Goal: Task Accomplishment & Management: Manage account settings

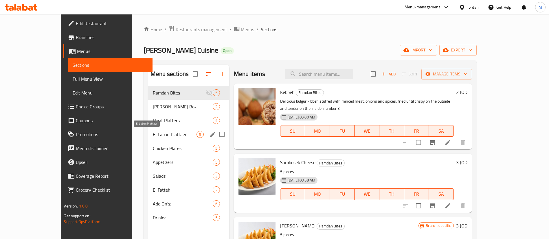
click at [156, 132] on span "El Laban Plattaer" at bounding box center [174, 134] width 43 height 7
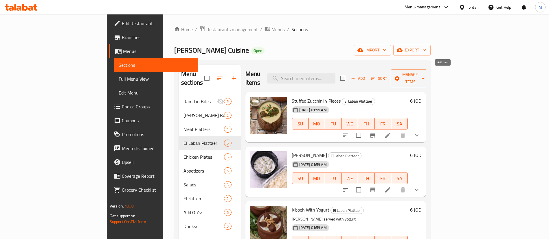
click at [366, 76] on span "Add" at bounding box center [358, 78] width 16 height 7
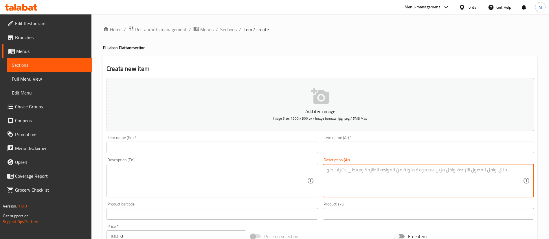
click at [339, 177] on textarea at bounding box center [425, 180] width 196 height 27
paste textarea "مفركة كوسا باللحمة واللبن المطبوخ"
type textarea "مفركة كوسا باللحمة واللبن المطبوخ"
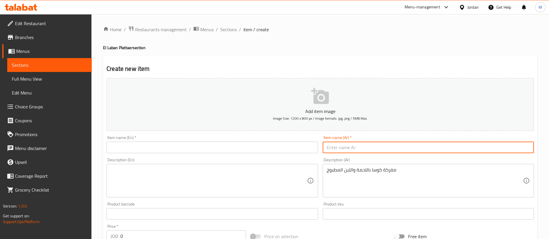
click at [372, 147] on input "text" at bounding box center [428, 148] width 211 height 12
paste input "وجبة باللبن"
type input "وجبة باللبن"
click at [227, 170] on textarea at bounding box center [209, 180] width 196 height 27
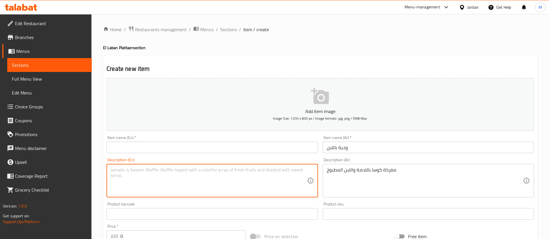
paste textarea "[PERSON_NAME] skewered with meat and cooked yogurt"
type textarea "[PERSON_NAME] skewered with meat and cooked yogurt"
click at [205, 148] on input "text" at bounding box center [211, 148] width 211 height 12
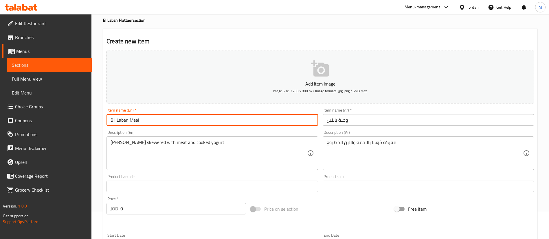
scroll to position [43, 0]
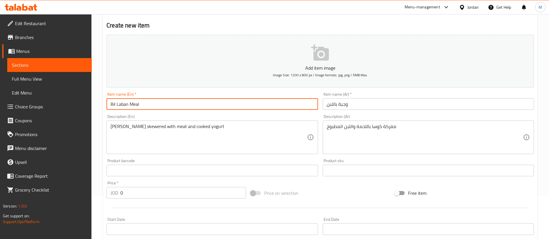
type input "Bil Laban Meal"
click at [162, 194] on input "0" at bounding box center [183, 193] width 126 height 12
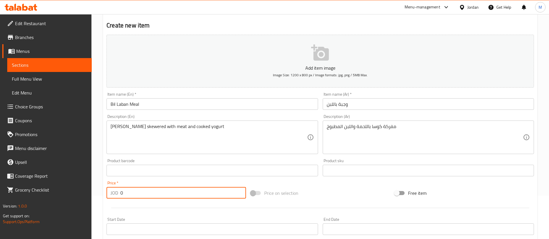
click at [162, 194] on input "0" at bounding box center [183, 193] width 126 height 12
type input "5"
click at [164, 208] on hr at bounding box center [320, 208] width 418 height 0
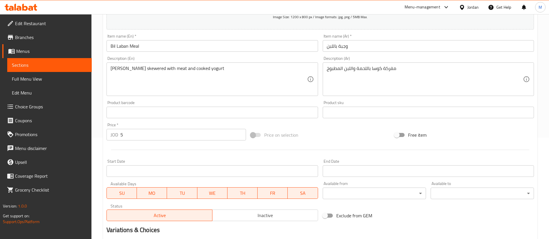
scroll to position [170, 0]
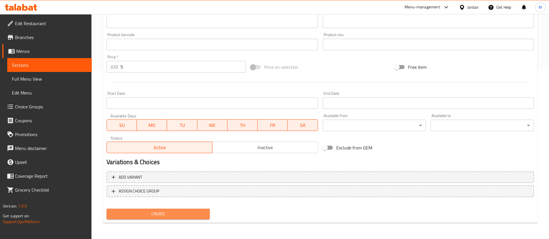
click at [180, 215] on span "Create" at bounding box center [158, 214] width 94 height 7
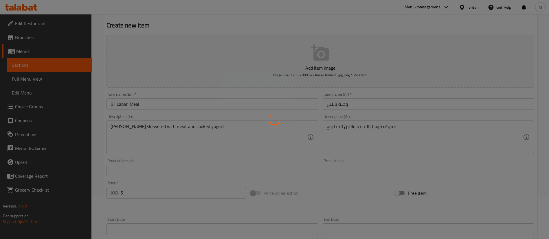
type input "0"
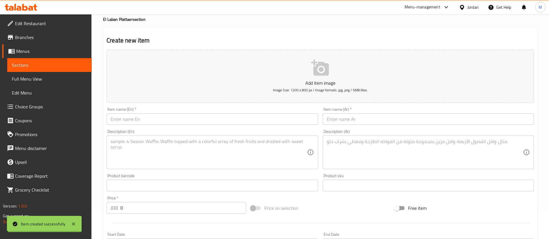
scroll to position [0, 0]
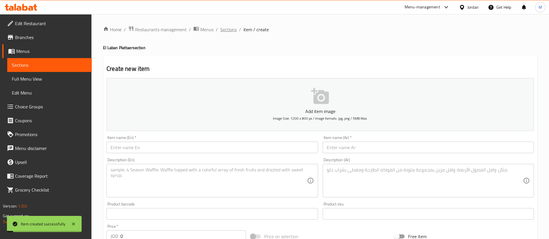
click at [227, 30] on span "Sections" at bounding box center [228, 29] width 16 height 7
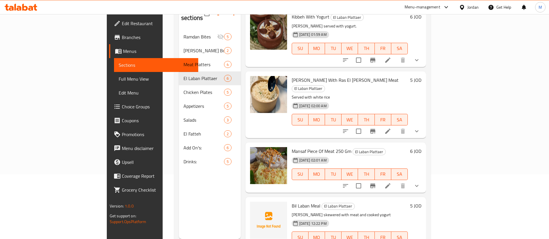
scroll to position [81, 0]
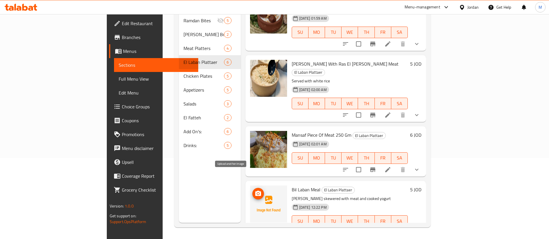
click at [255, 190] on icon "upload picture" at bounding box center [258, 193] width 7 height 7
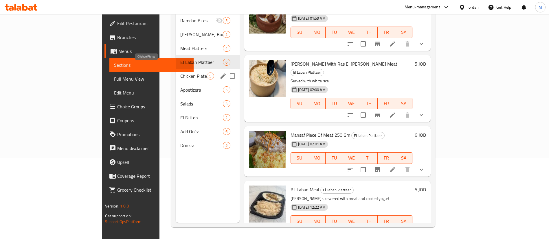
click at [180, 73] on span "Chicken Plates" at bounding box center [193, 76] width 26 height 7
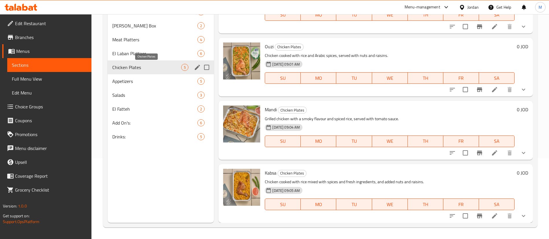
scroll to position [98, 0]
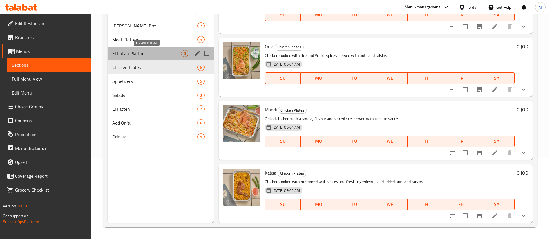
click at [161, 55] on span "El Laban Plattaer" at bounding box center [146, 53] width 69 height 7
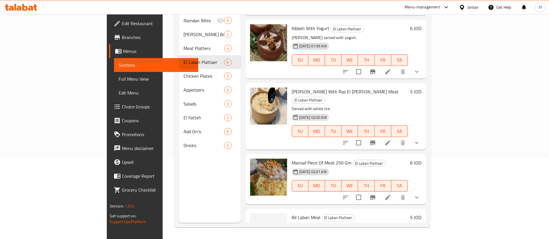
scroll to position [128, 0]
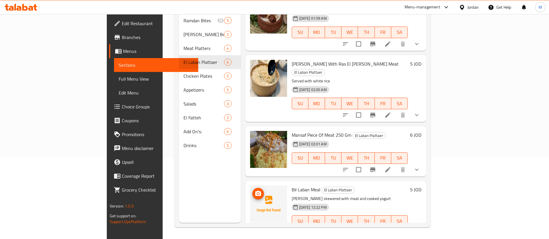
click at [250, 186] on img at bounding box center [268, 204] width 37 height 37
click at [255, 191] on icon "upload picture" at bounding box center [258, 193] width 6 height 5
click at [250, 186] on img at bounding box center [268, 204] width 37 height 37
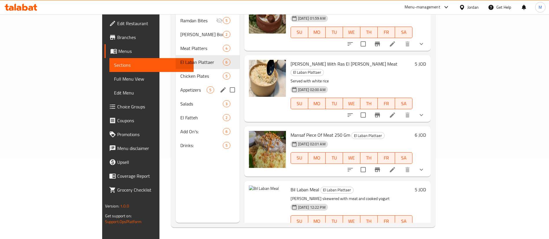
click at [180, 73] on span "Chicken Plates" at bounding box center [201, 76] width 43 height 7
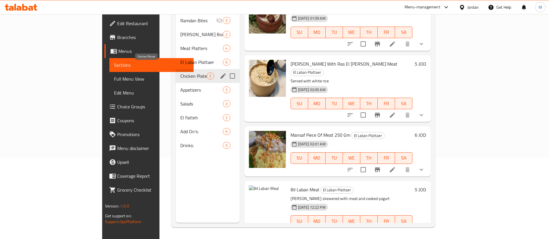
scroll to position [98, 0]
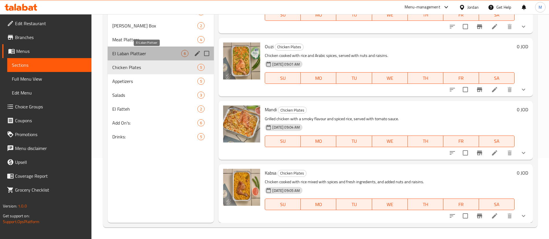
click at [140, 55] on span "El Laban Plattaer" at bounding box center [146, 53] width 69 height 7
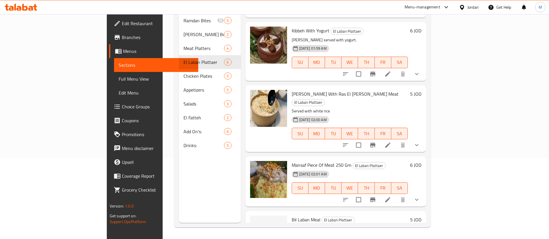
scroll to position [128, 0]
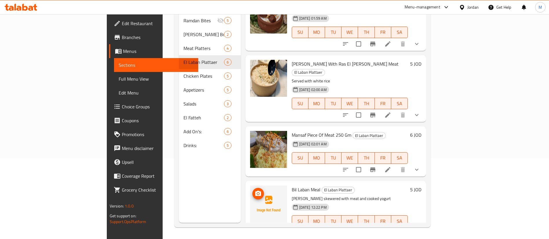
click at [255, 190] on icon "upload picture" at bounding box center [258, 193] width 7 height 7
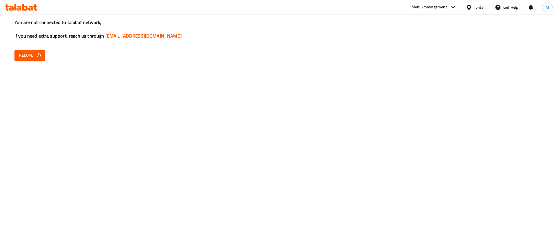
click at [45, 55] on div "You are not connected to talabat network, If you need extra support, reach us t…" at bounding box center [278, 119] width 556 height 239
click at [39, 53] on icon "button" at bounding box center [39, 55] width 6 height 6
click at [36, 55] on icon "button" at bounding box center [39, 55] width 6 height 6
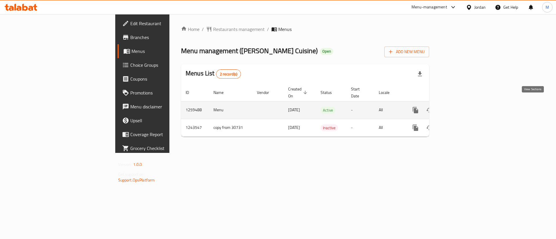
click at [464, 104] on link "enhanced table" at bounding box center [457, 110] width 14 height 14
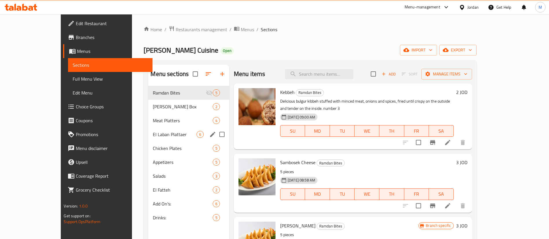
click at [155, 131] on span "El Laban Plattaer" at bounding box center [174, 134] width 43 height 7
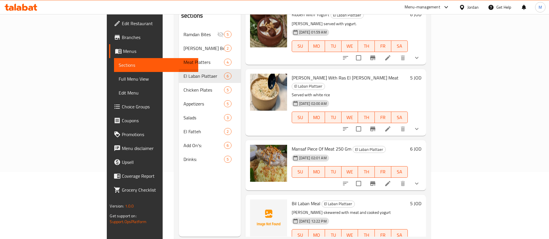
scroll to position [81, 0]
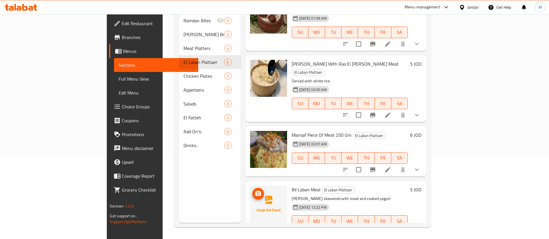
click at [255, 190] on icon "upload picture" at bounding box center [258, 193] width 7 height 7
